Goal: Task Accomplishment & Management: Manage account settings

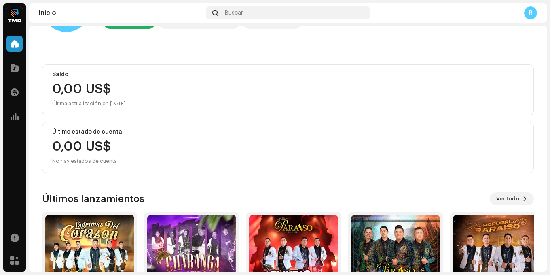
scroll to position [121, 0]
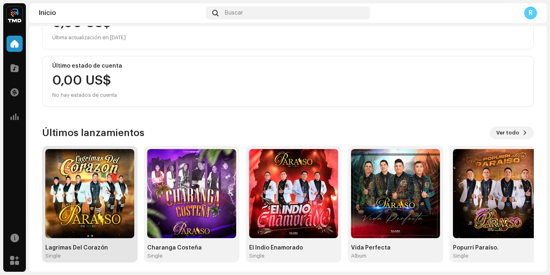
click at [98, 179] on img at bounding box center [89, 193] width 89 height 89
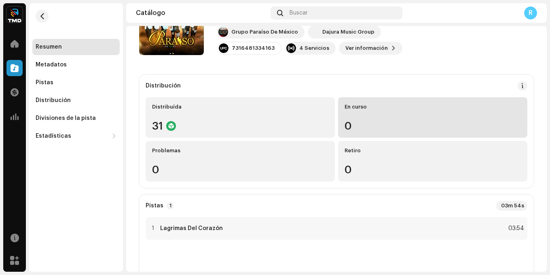
scroll to position [40, 0]
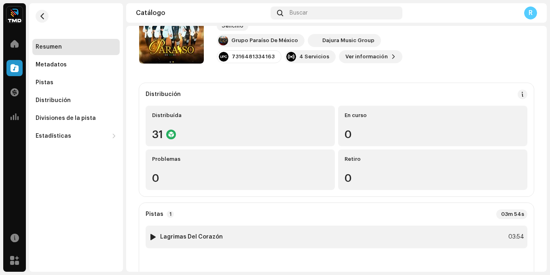
click at [238, 230] on div "1 Lagrimas Del Corazón 03:54" at bounding box center [337, 236] width 382 height 23
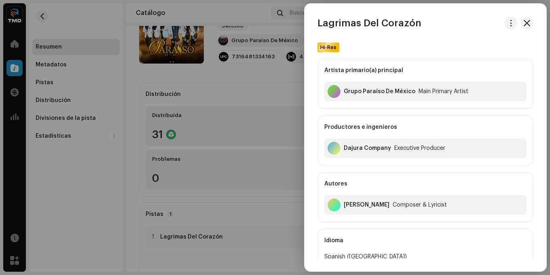
click at [262, 126] on div at bounding box center [275, 137] width 550 height 275
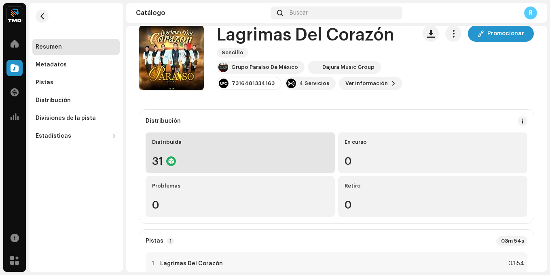
scroll to position [0, 0]
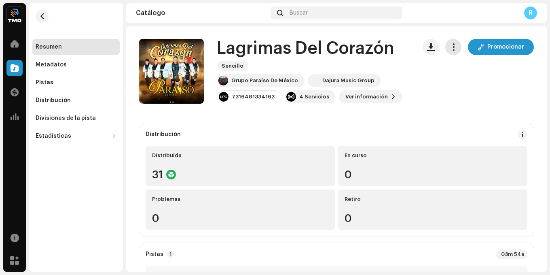
click at [447, 42] on button "button" at bounding box center [453, 47] width 16 height 16
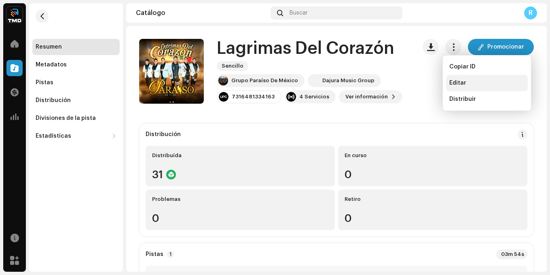
click at [455, 84] on span "Editar" at bounding box center [458, 83] width 17 height 6
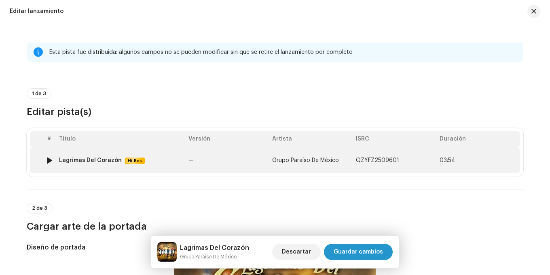
click at [250, 169] on td "—" at bounding box center [227, 160] width 84 height 26
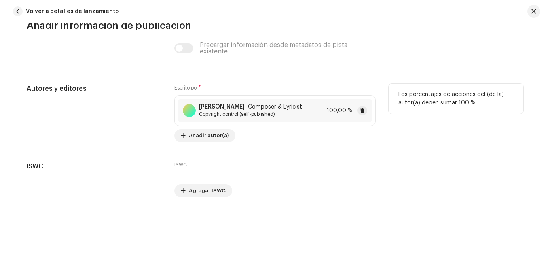
scroll to position [1644, 0]
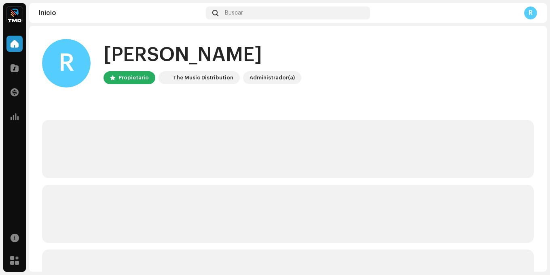
click at [528, 16] on div "R" at bounding box center [530, 12] width 13 height 13
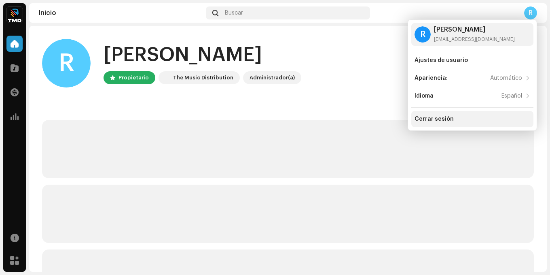
click at [433, 116] on div "Cerrar sesión" at bounding box center [434, 119] width 39 height 6
